Goal: Task Accomplishment & Management: Use online tool/utility

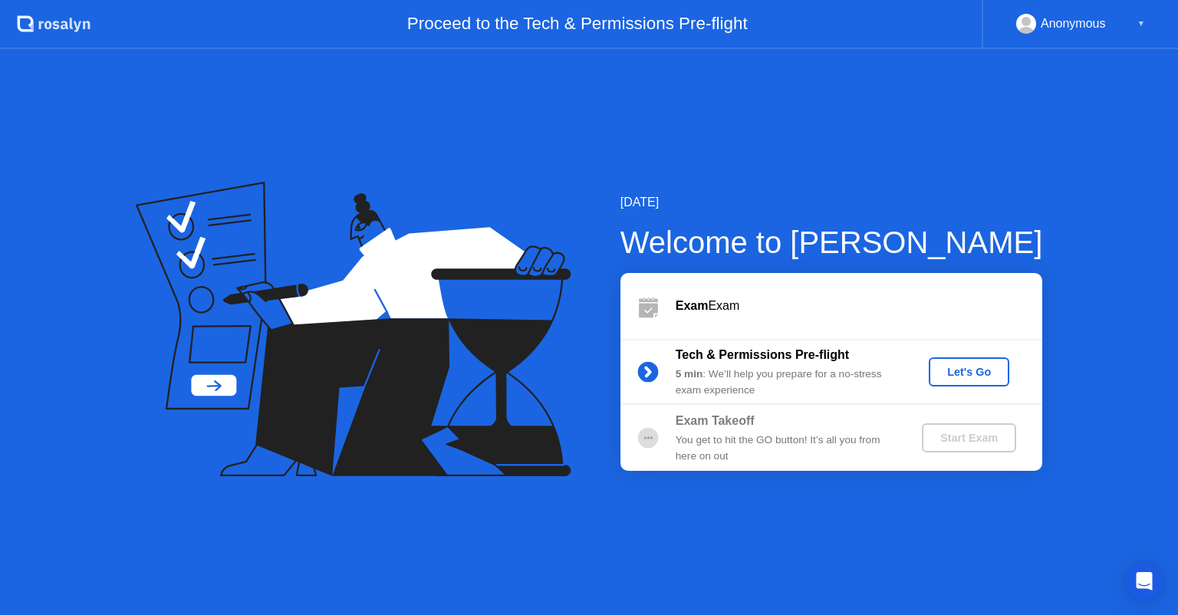
click at [978, 374] on div "Let's Go" at bounding box center [969, 372] width 68 height 12
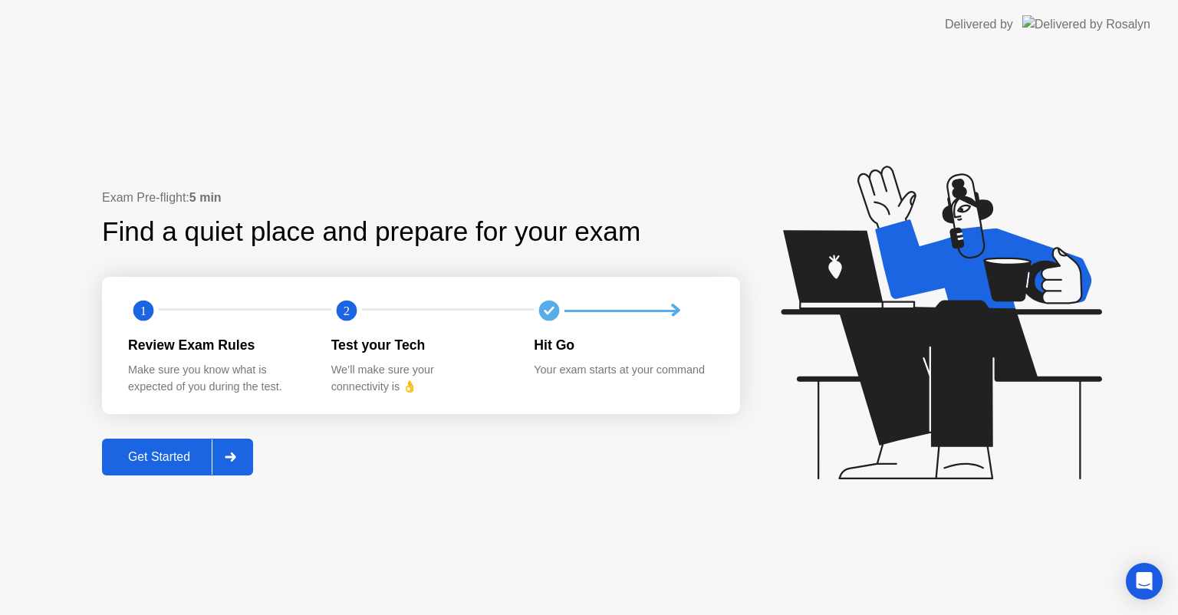
click at [185, 458] on div "Get Started" at bounding box center [159, 457] width 105 height 14
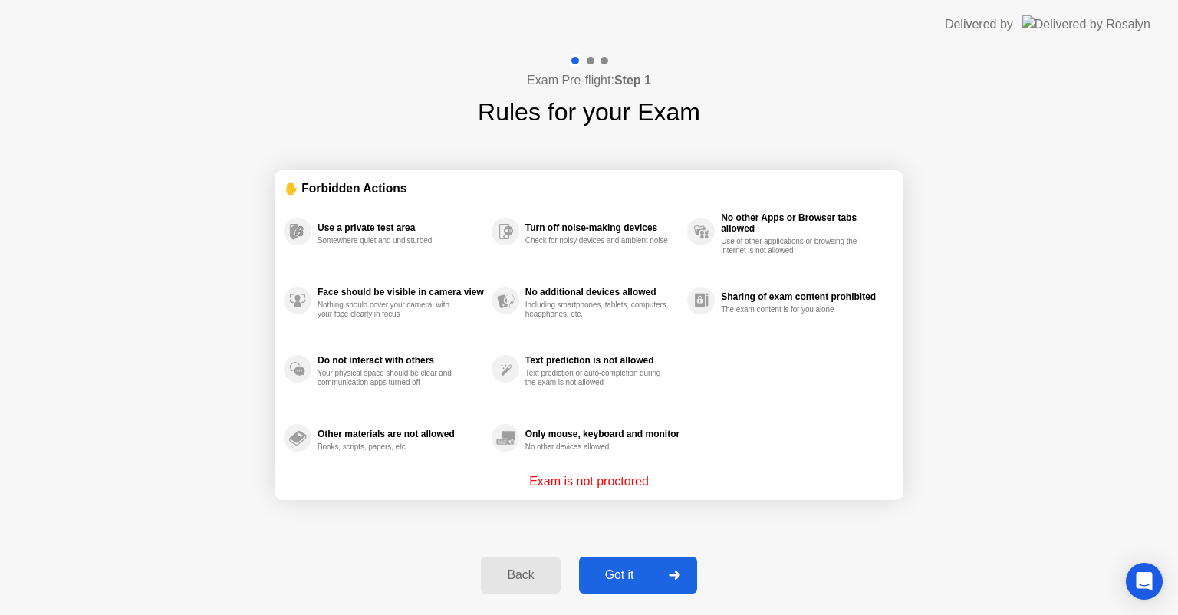
click at [626, 581] on div "Got it" at bounding box center [619, 575] width 72 height 14
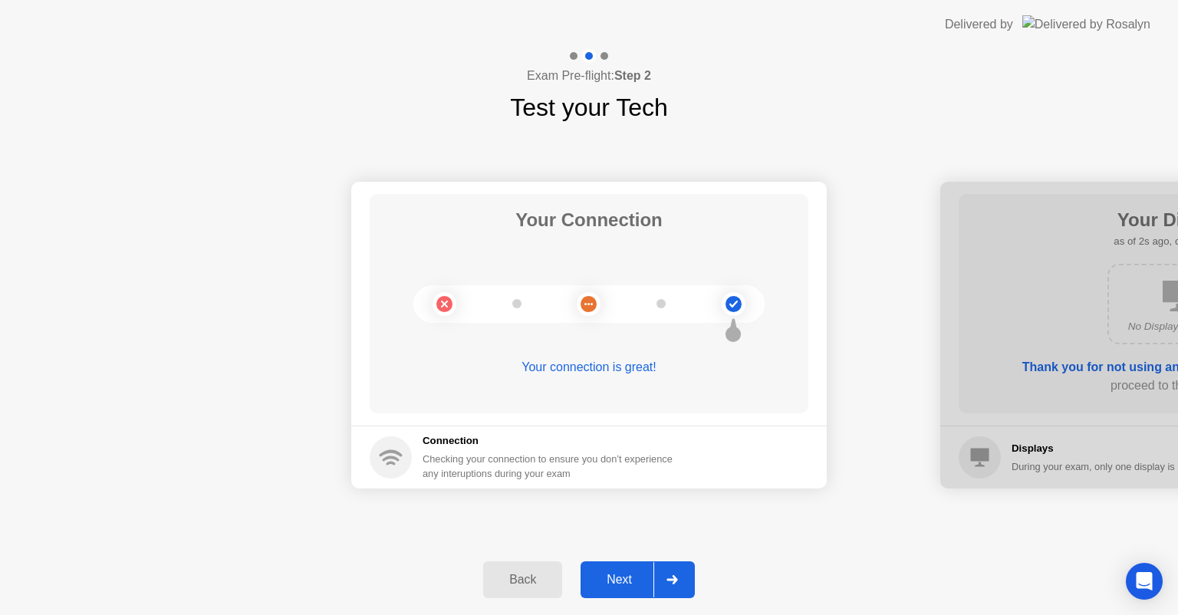
click at [622, 576] on div "Next" at bounding box center [619, 580] width 68 height 14
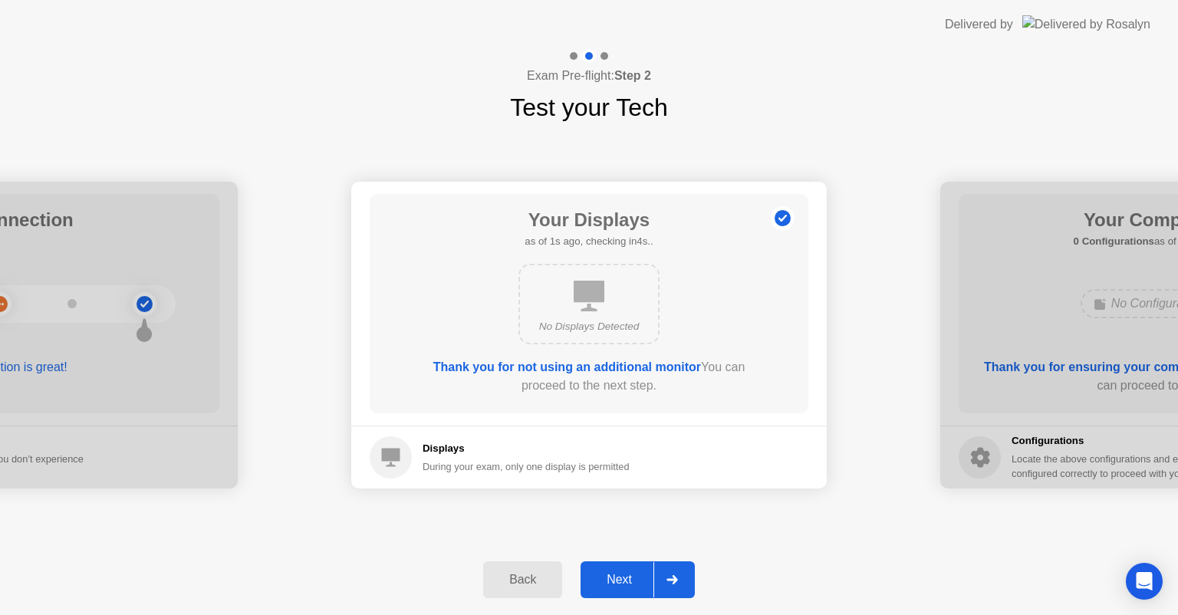
click at [622, 576] on div "Next" at bounding box center [619, 580] width 68 height 14
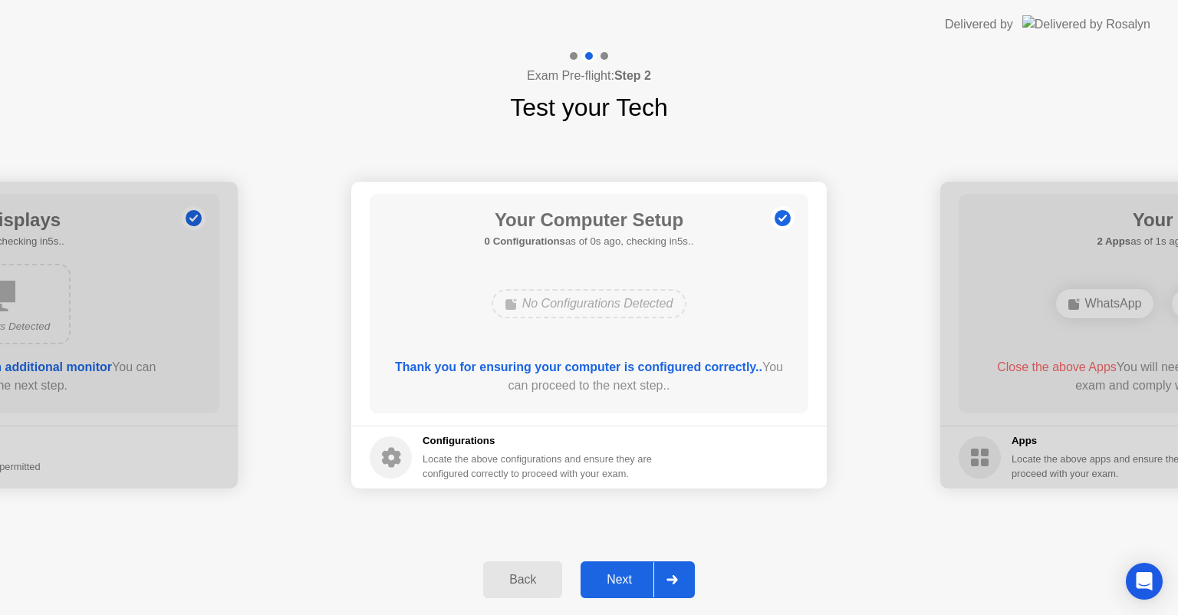
click at [622, 576] on div "Next" at bounding box center [619, 580] width 68 height 14
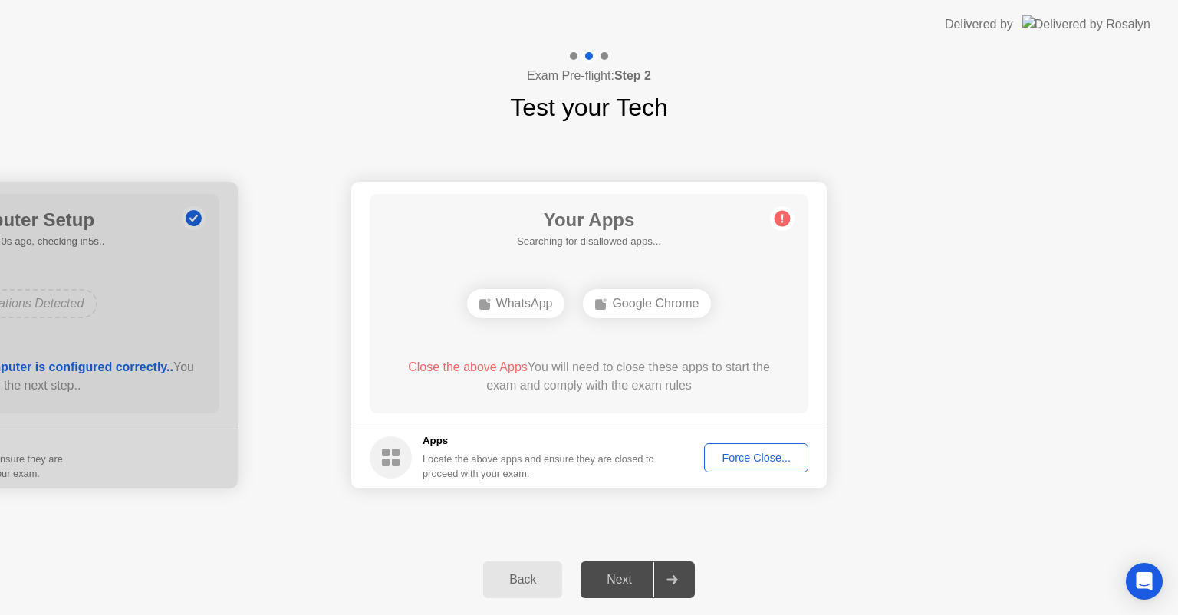
click at [749, 446] on button "Force Close..." at bounding box center [756, 457] width 104 height 29
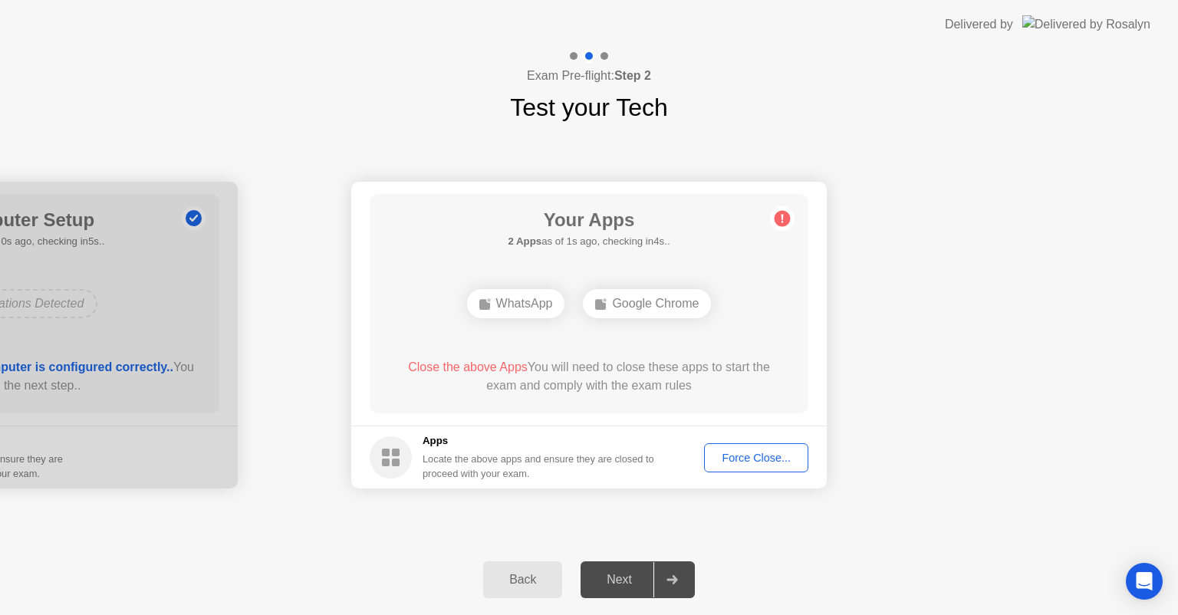
click at [759, 455] on div "Force Close..." at bounding box center [756, 458] width 94 height 12
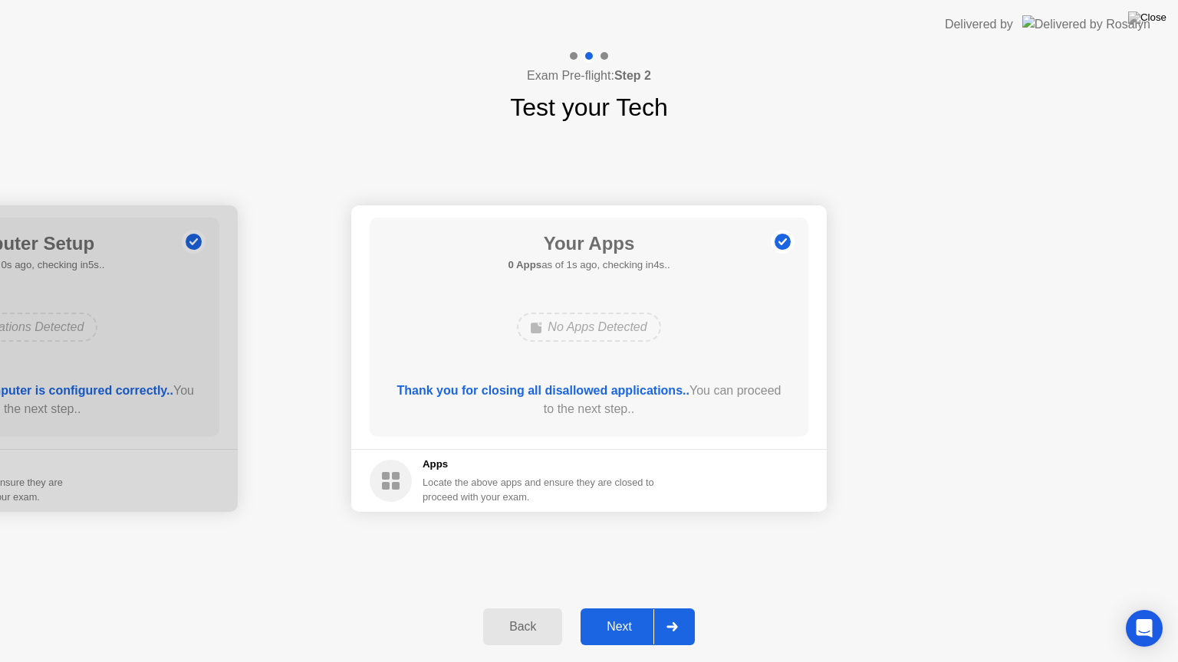
click at [619, 614] on div "Next" at bounding box center [619, 627] width 68 height 14
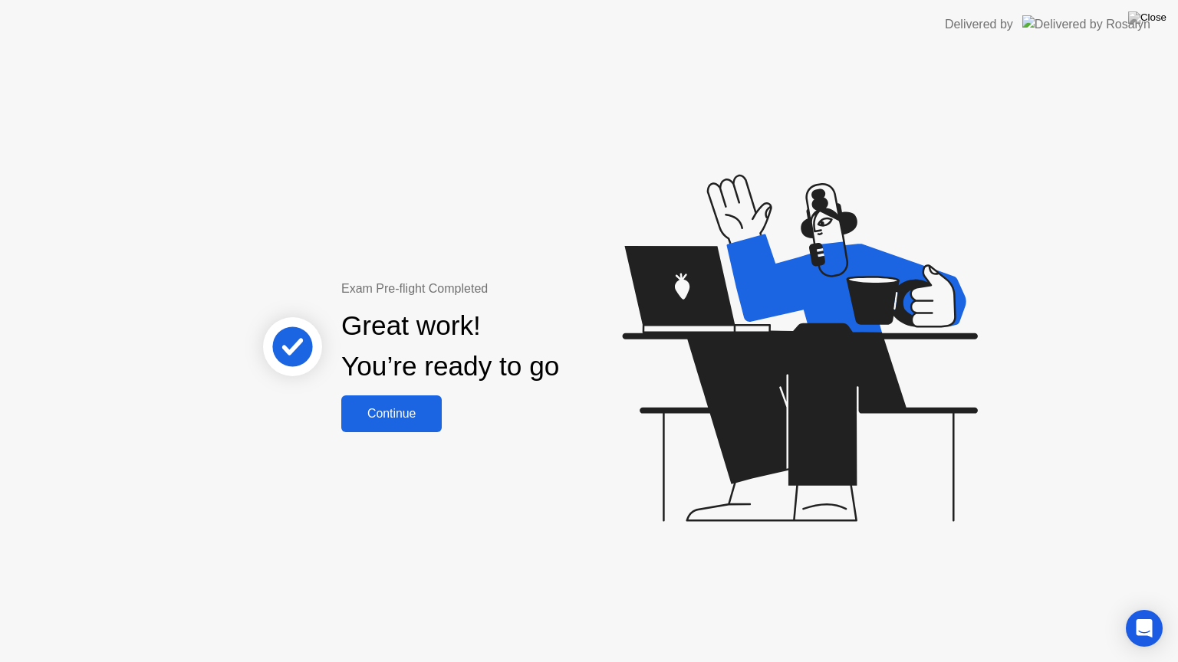
click at [380, 417] on div "Continue" at bounding box center [391, 414] width 91 height 14
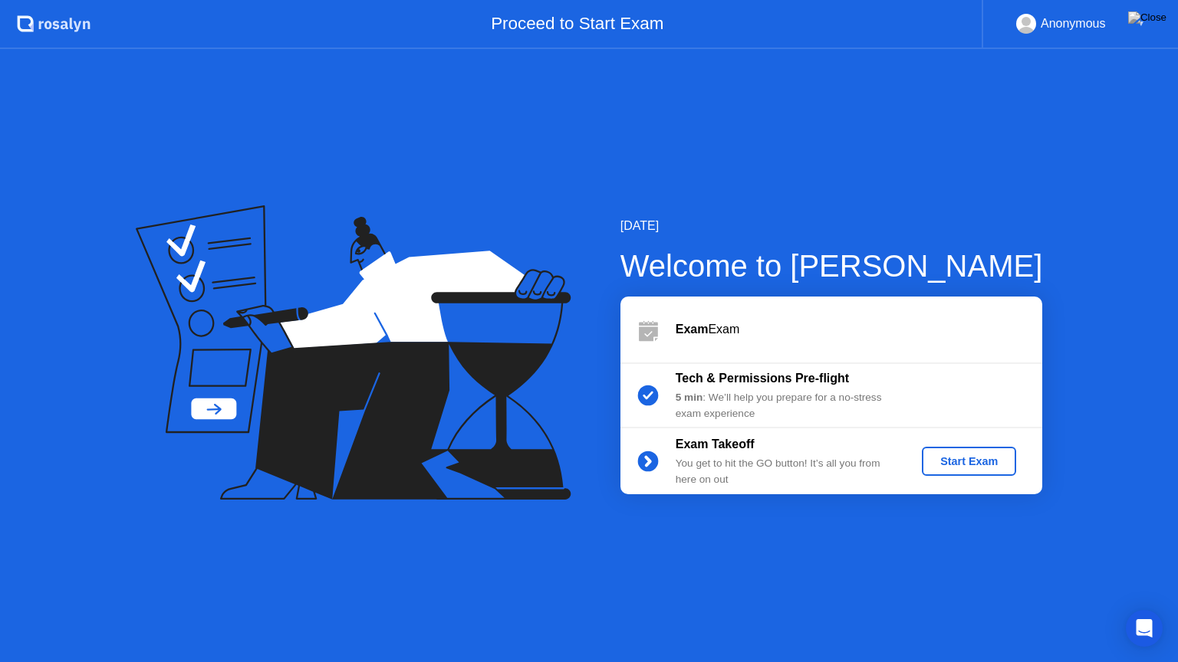
click at [979, 463] on div "Start Exam" at bounding box center [969, 461] width 82 height 12
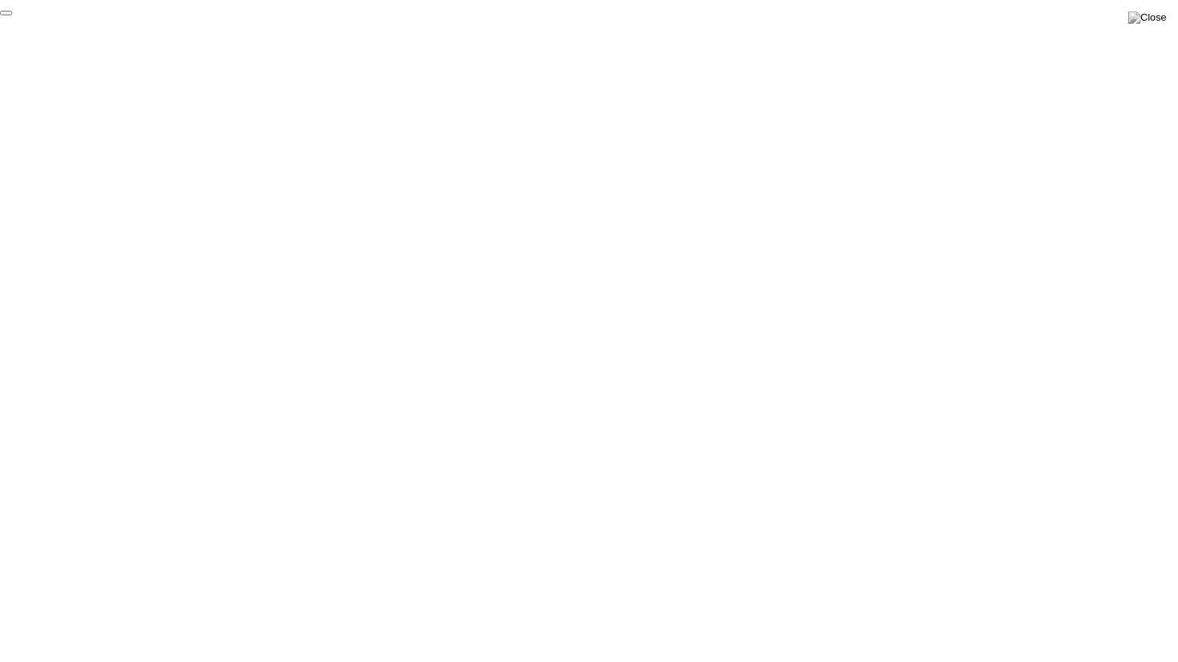
click div "End Proctoring Session"
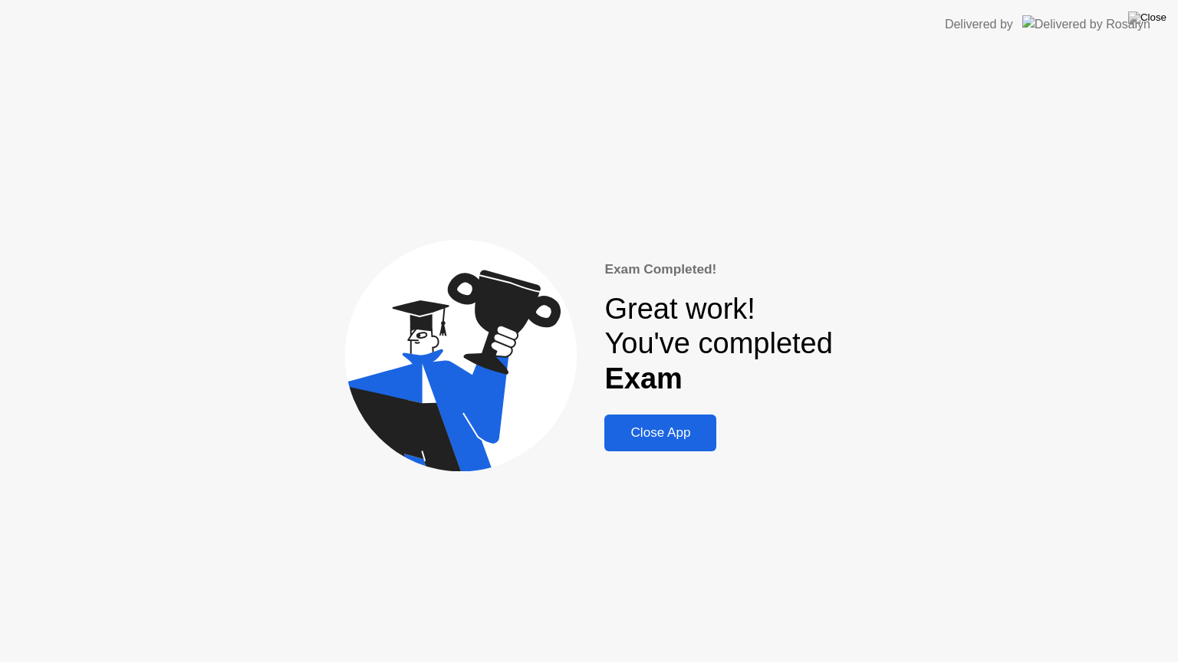
click at [656, 435] on div "Close App" at bounding box center [660, 433] width 103 height 15
